Goal: Information Seeking & Learning: Learn about a topic

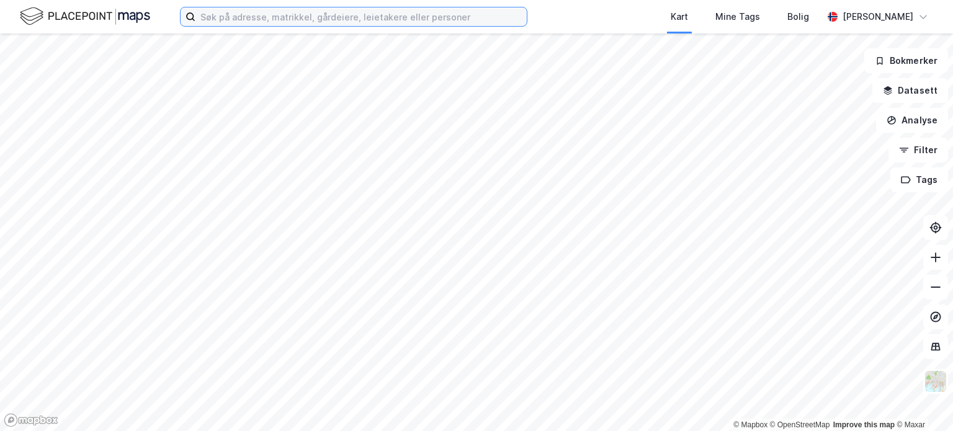
click at [271, 19] on input at bounding box center [360, 16] width 331 height 19
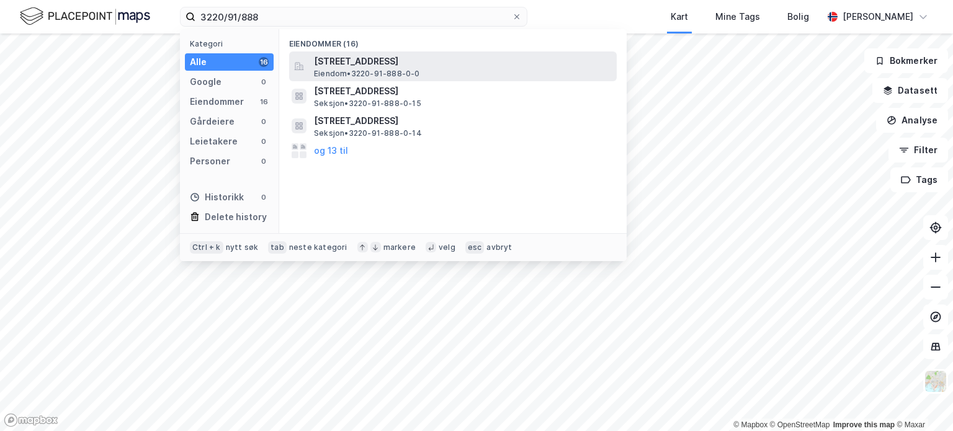
click at [348, 58] on span "[STREET_ADDRESS]" at bounding box center [463, 61] width 298 height 15
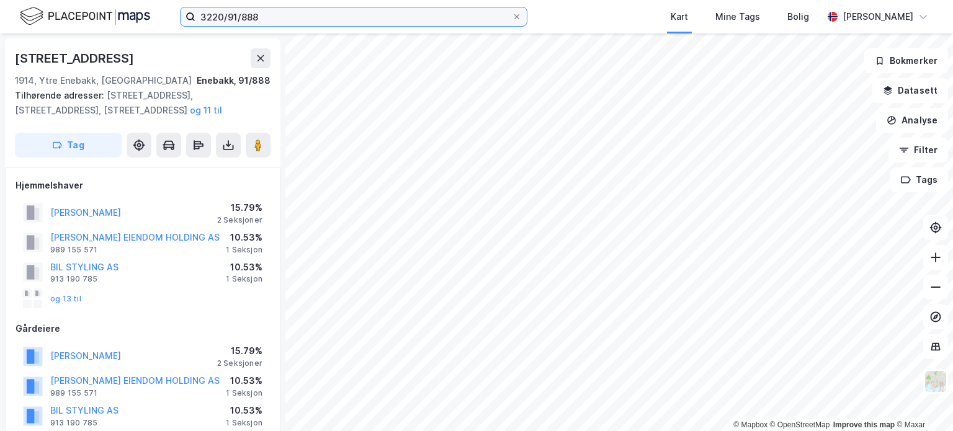
click at [287, 19] on input "3220/91/888" at bounding box center [353, 16] width 316 height 19
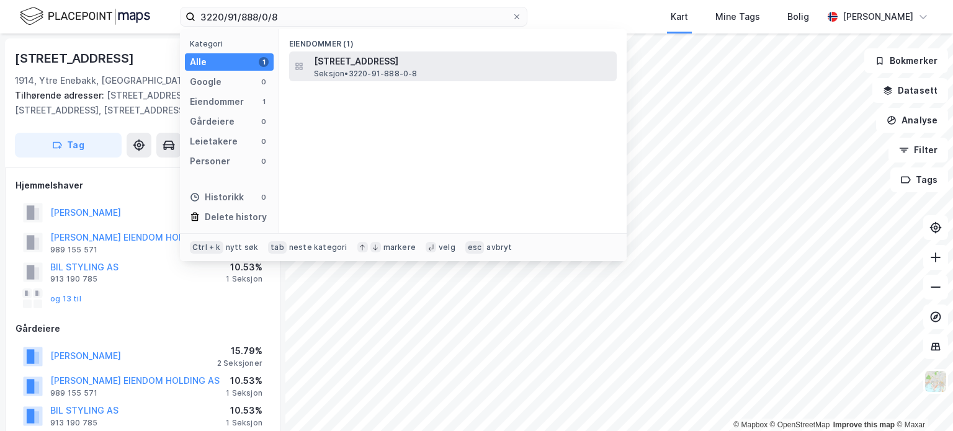
click at [359, 56] on span "[STREET_ADDRESS]" at bounding box center [463, 61] width 298 height 15
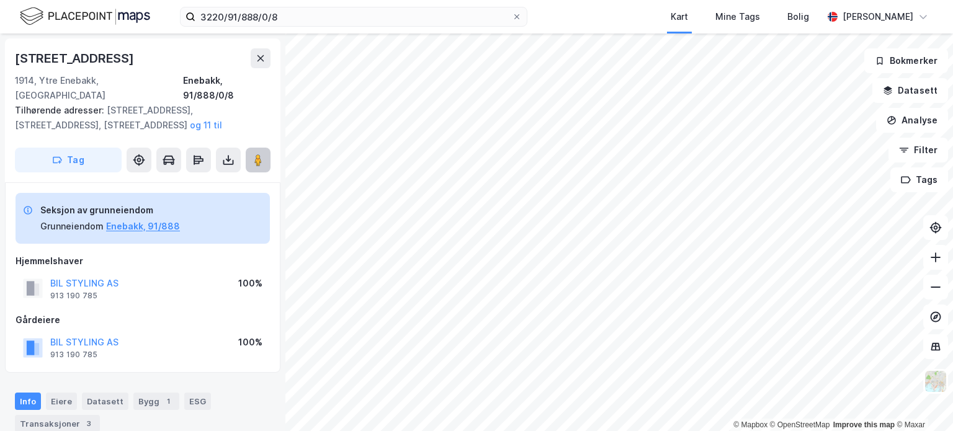
click at [262, 154] on image at bounding box center [257, 160] width 7 height 12
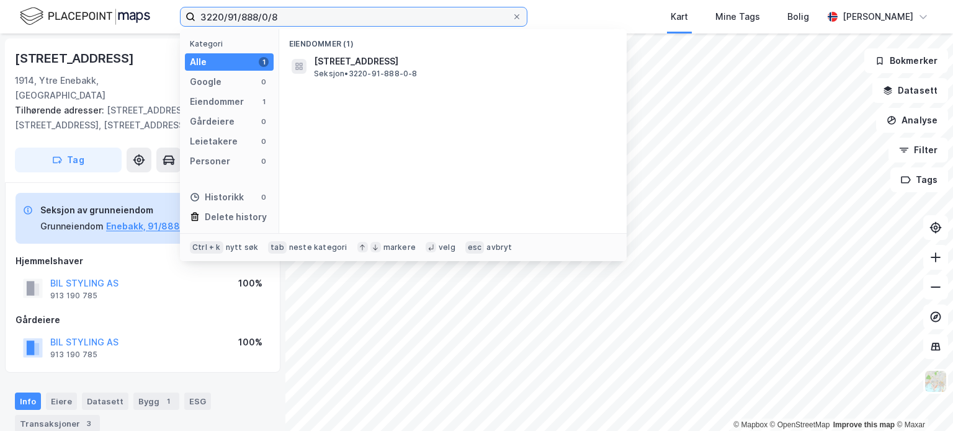
drag, startPoint x: 282, startPoint y: 17, endPoint x: 229, endPoint y: 16, distance: 52.7
click at [229, 16] on input "3220/91/888/0/8" at bounding box center [353, 16] width 316 height 19
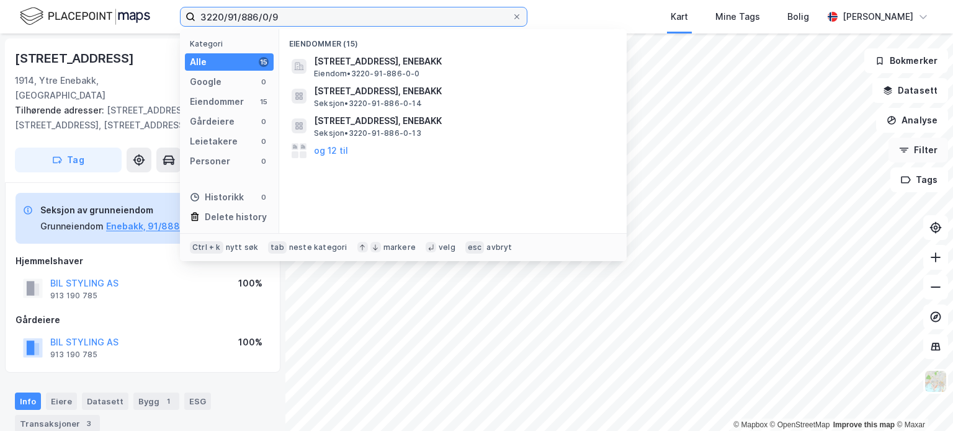
type input "3220/91/886/0/9"
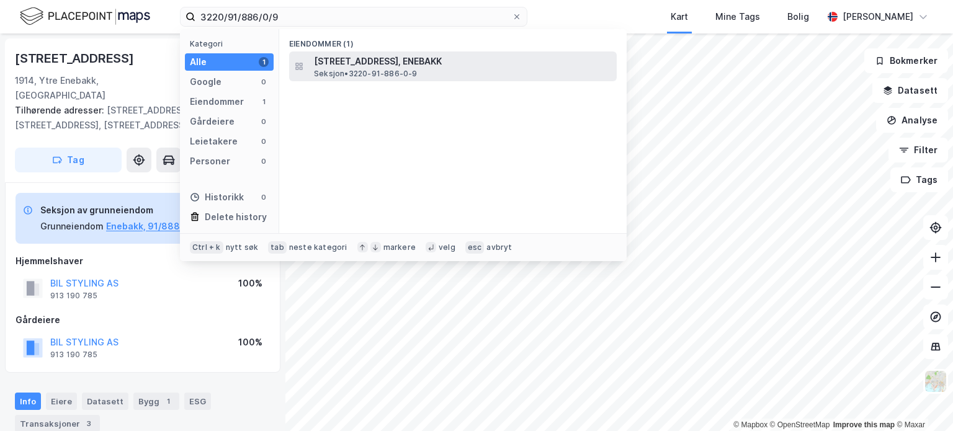
click at [374, 63] on span "[STREET_ADDRESS], ENEBAKK" at bounding box center [463, 61] width 298 height 15
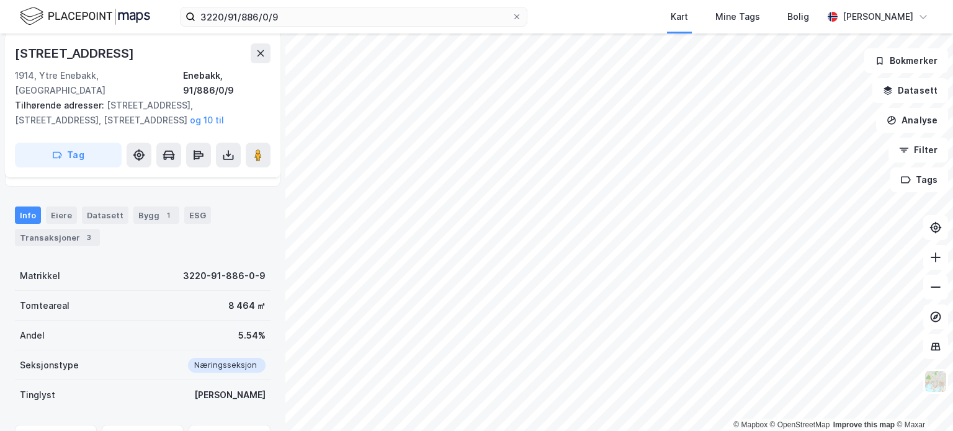
scroll to position [245, 0]
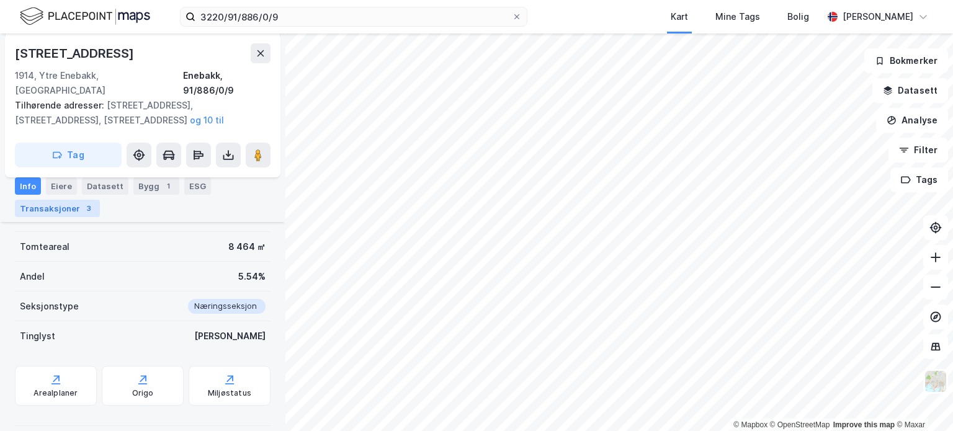
click at [59, 203] on div "Transaksjoner 3" at bounding box center [57, 208] width 85 height 17
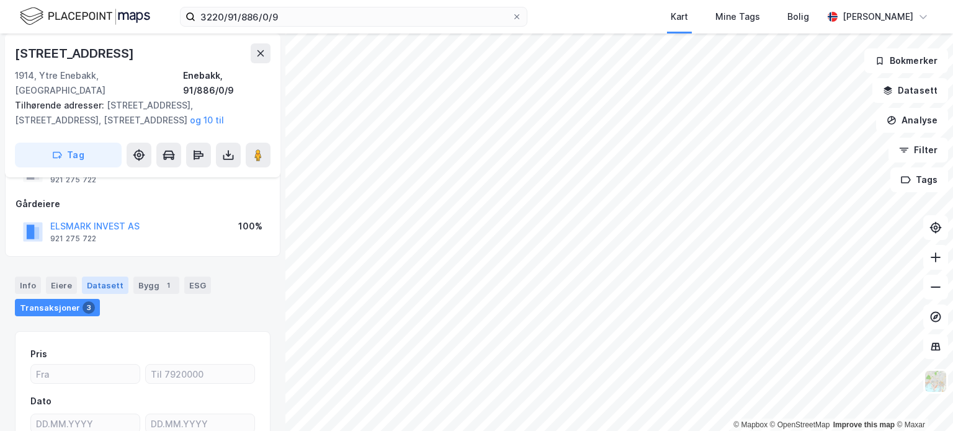
scroll to position [54, 0]
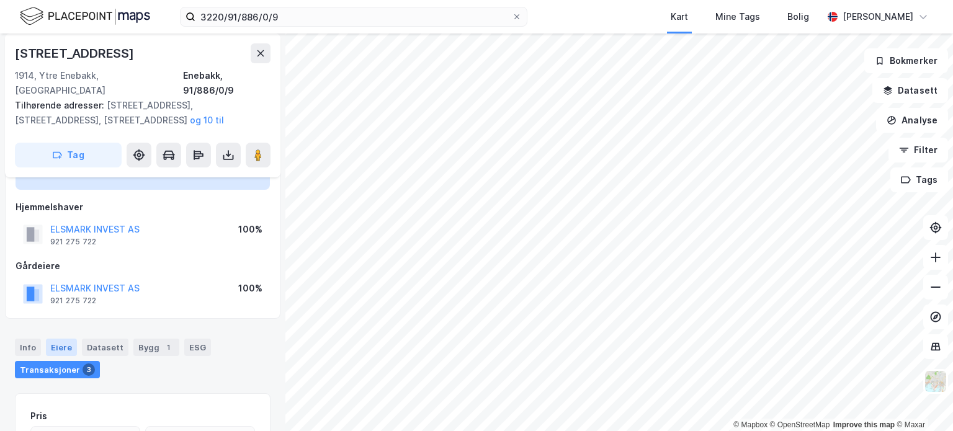
click at [64, 339] on div "Eiere" at bounding box center [61, 347] width 31 height 17
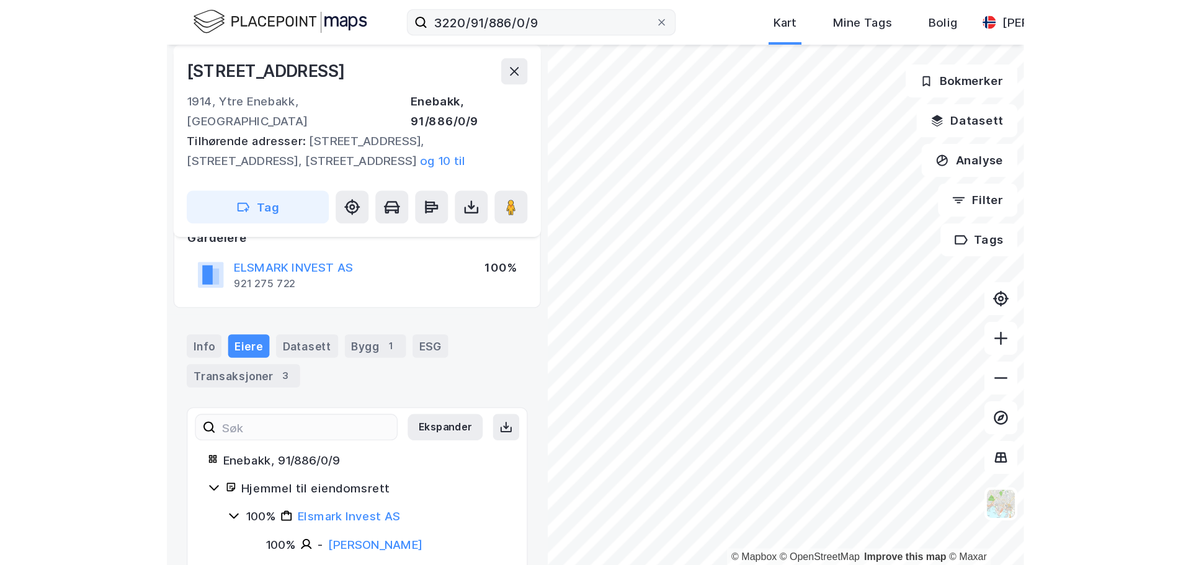
scroll to position [8, 0]
